Goal: Transaction & Acquisition: Purchase product/service

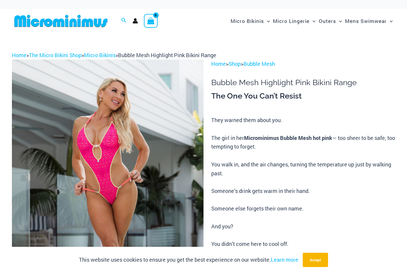
click at [103, 54] on link "Micro Bikinis" at bounding box center [100, 55] width 32 height 7
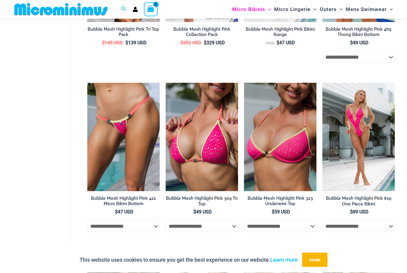
scroll to position [638, 0]
click at [87, 83] on img at bounding box center [87, 83] width 0 height 0
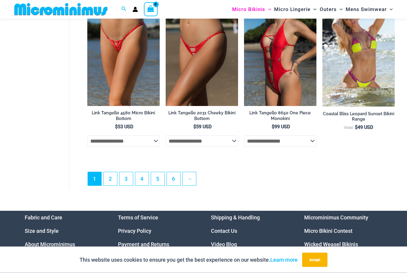
scroll to position [1382, 0]
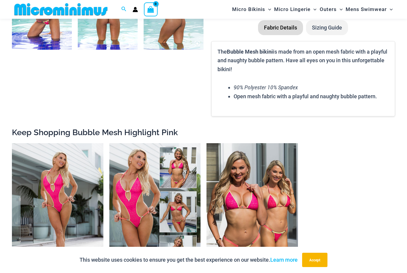
scroll to position [460, 0]
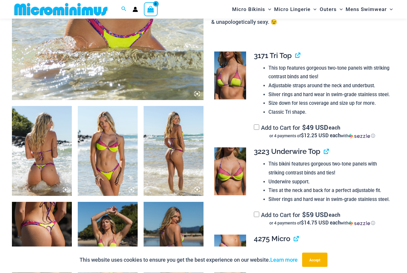
scroll to position [243, 0]
click at [40, 239] on img at bounding box center [42, 247] width 60 height 90
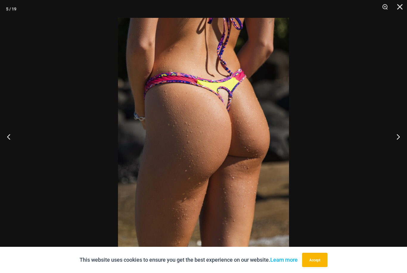
click at [402, 146] on button "Next" at bounding box center [395, 137] width 22 height 30
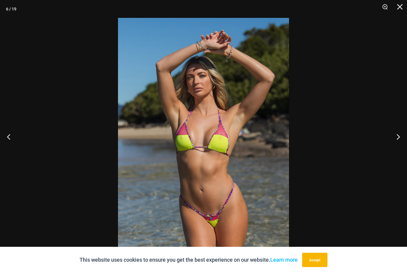
click at [395, 149] on button "Next" at bounding box center [395, 137] width 22 height 30
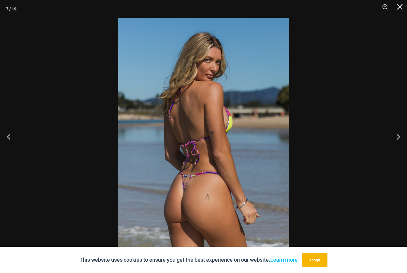
click at [395, 151] on button "Next" at bounding box center [395, 137] width 22 height 30
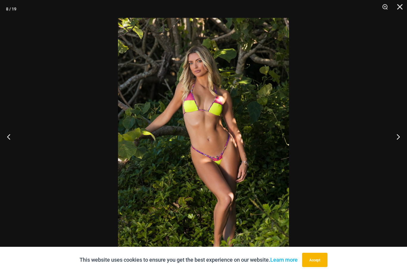
click at [397, 152] on button "Next" at bounding box center [395, 137] width 22 height 30
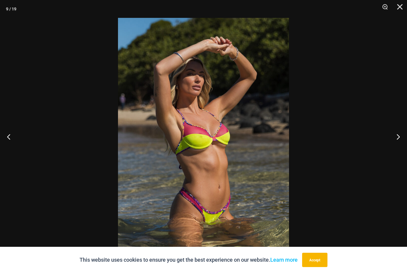
click at [397, 152] on button "Next" at bounding box center [395, 137] width 22 height 30
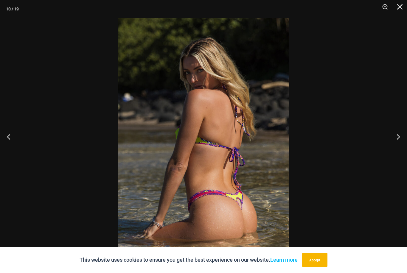
click at [399, 6] on button "Close" at bounding box center [397, 9] width 15 height 18
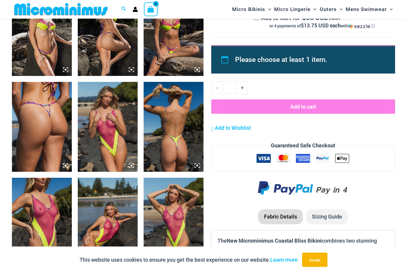
scroll to position [650, 0]
click at [170, 154] on img at bounding box center [173, 127] width 60 height 90
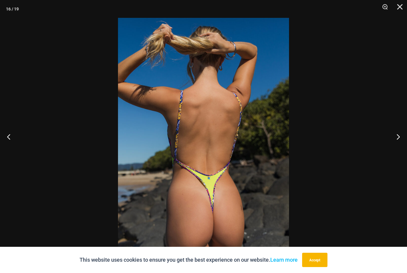
click at [398, 148] on button "Next" at bounding box center [395, 137] width 22 height 30
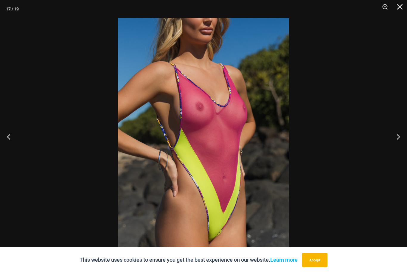
click at [397, 149] on button "Next" at bounding box center [395, 137] width 22 height 30
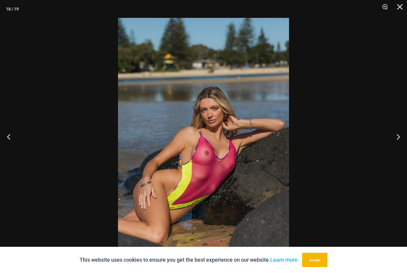
click at [398, 150] on button "Next" at bounding box center [395, 137] width 22 height 30
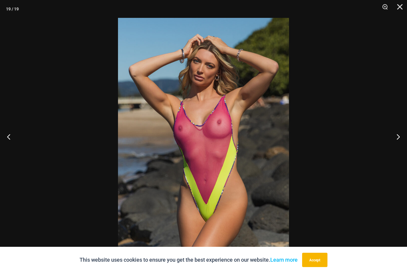
click at [399, 8] on button "Close" at bounding box center [397, 9] width 15 height 18
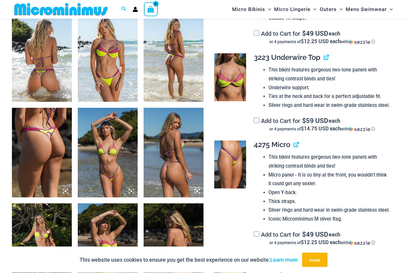
scroll to position [334, 0]
